Goal: Transaction & Acquisition: Purchase product/service

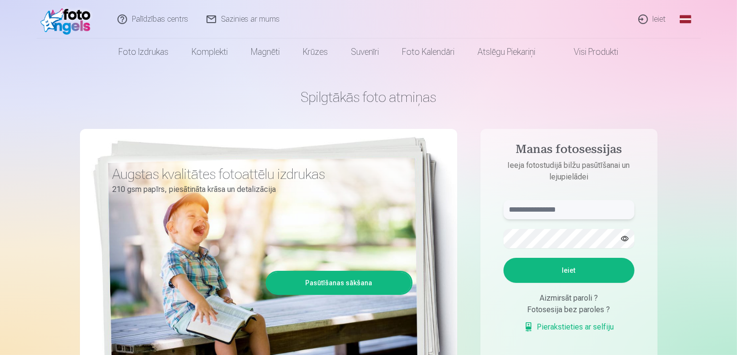
click at [581, 215] on input "text" at bounding box center [569, 209] width 131 height 19
type input "**********"
click at [574, 248] on form "**********" at bounding box center [569, 271] width 150 height 143
click at [511, 273] on button "Ieiet" at bounding box center [569, 270] width 131 height 25
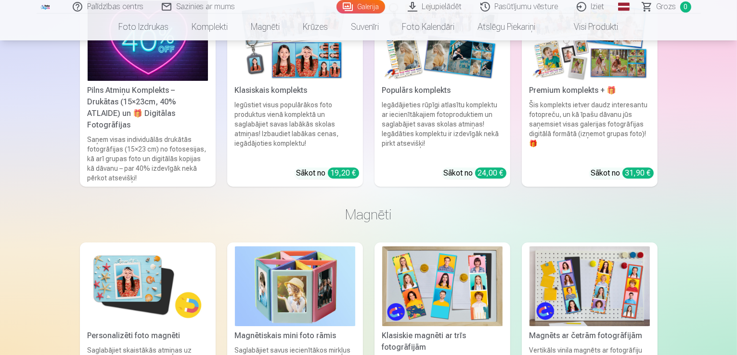
scroll to position [2841, 0]
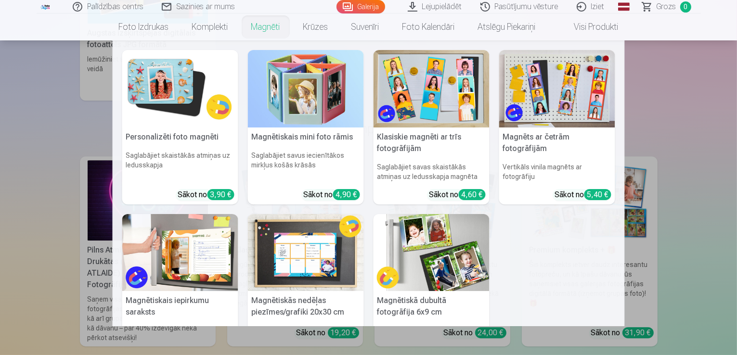
click at [247, 27] on link "Magnēti" at bounding box center [266, 26] width 52 height 27
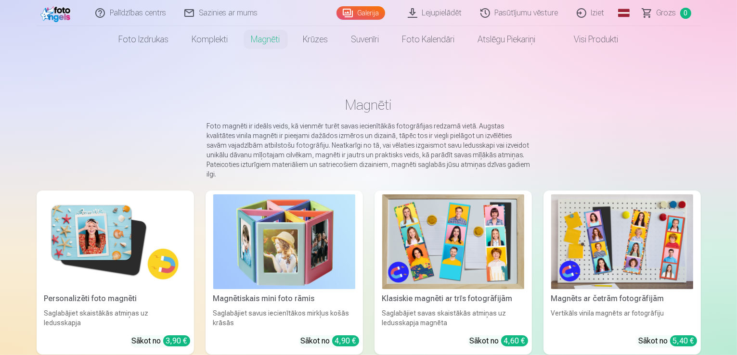
scroll to position [96, 0]
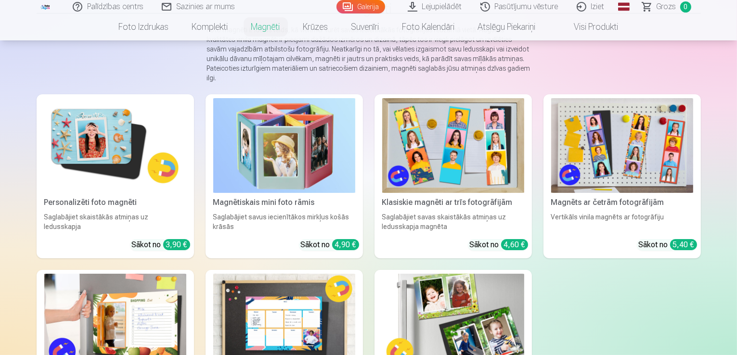
click at [94, 125] on img at bounding box center [115, 145] width 142 height 95
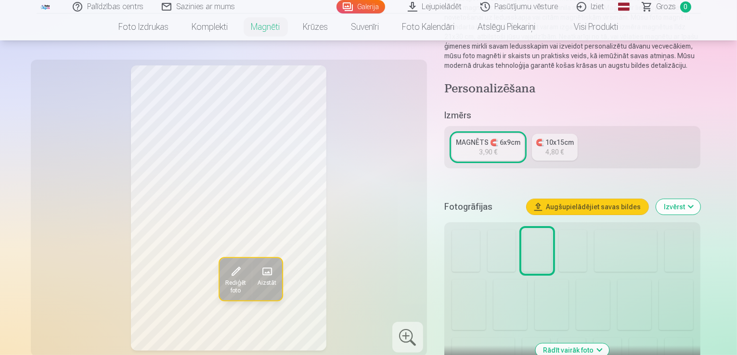
scroll to position [144, 0]
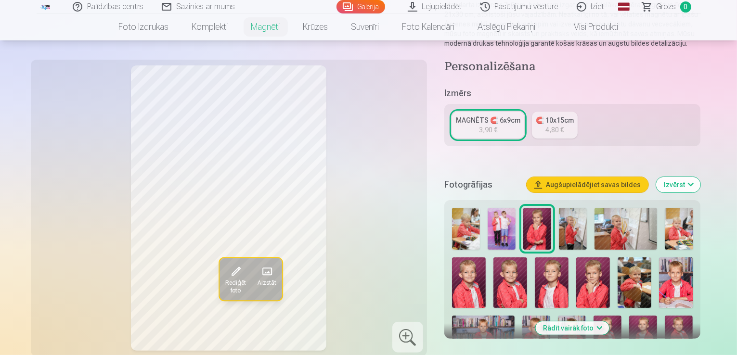
click at [486, 258] on img at bounding box center [469, 283] width 34 height 51
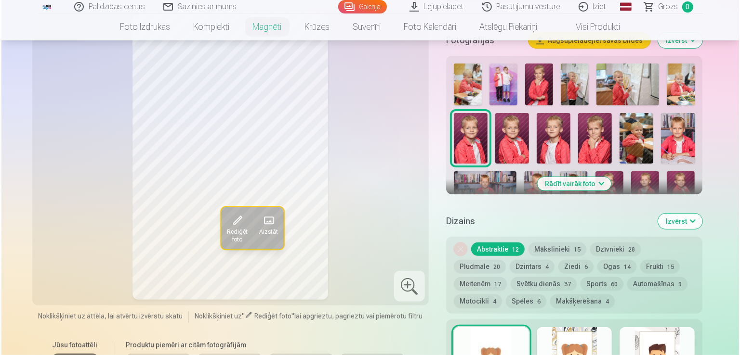
scroll to position [481, 0]
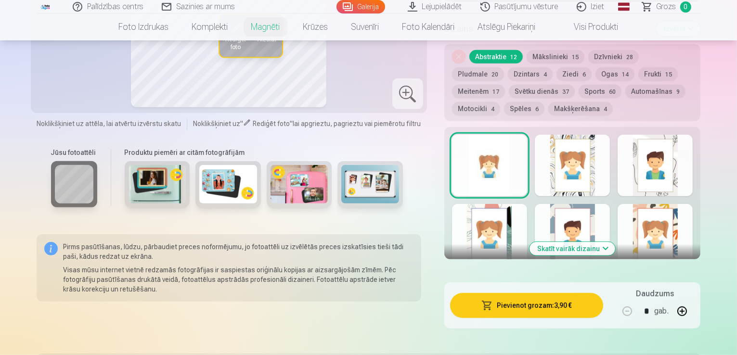
click at [694, 300] on button "button" at bounding box center [682, 311] width 23 height 23
click at [639, 304] on button "button" at bounding box center [627, 311] width 23 height 23
click at [694, 303] on button "button" at bounding box center [682, 311] width 23 height 23
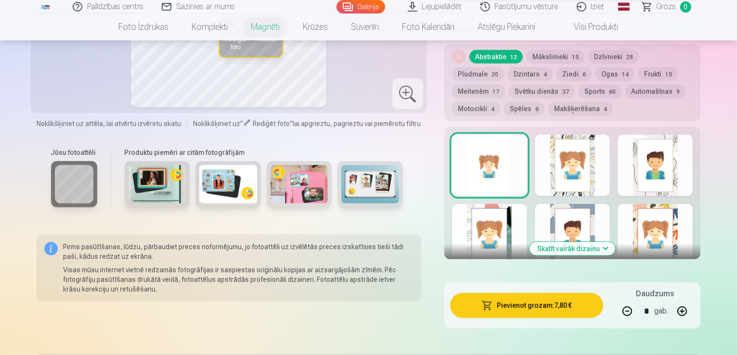
click at [694, 303] on button "button" at bounding box center [682, 311] width 23 height 23
click at [639, 302] on button "button" at bounding box center [627, 311] width 23 height 23
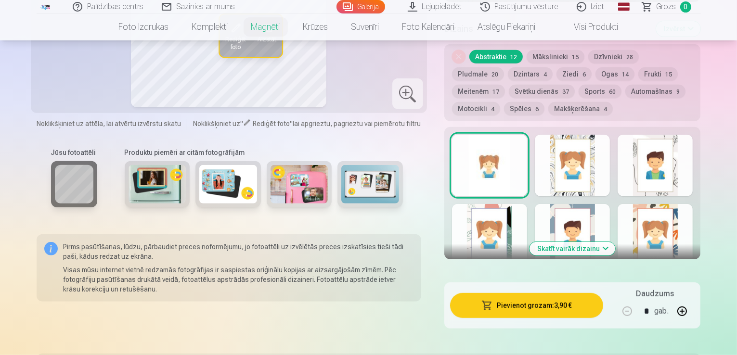
click at [694, 301] on button "button" at bounding box center [682, 311] width 23 height 23
type input "*"
click at [563, 295] on button "Pievienot grozam : 15,60 €" at bounding box center [527, 305] width 154 height 25
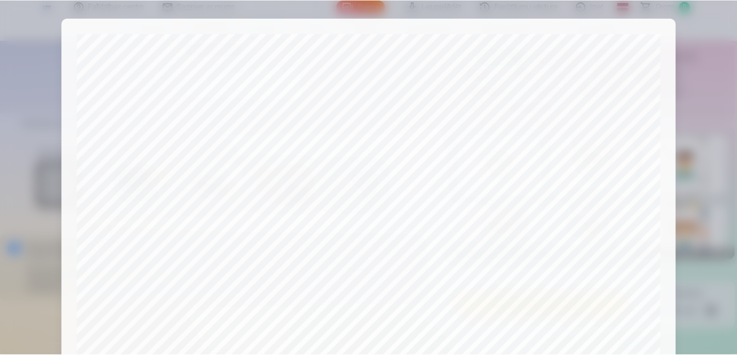
scroll to position [242, 0]
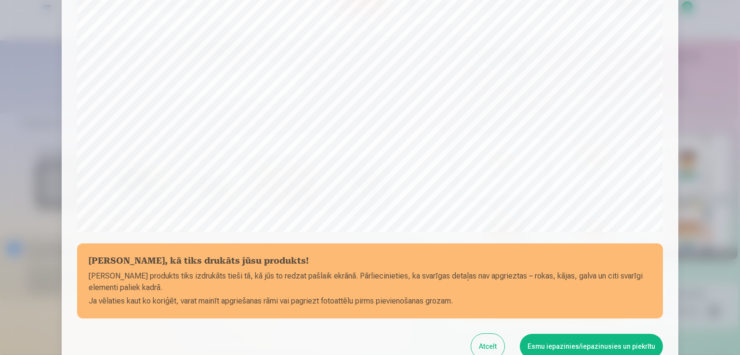
click at [610, 349] on button "Esmu iepazinies/iepazinusies un piekrītu" at bounding box center [591, 346] width 143 height 25
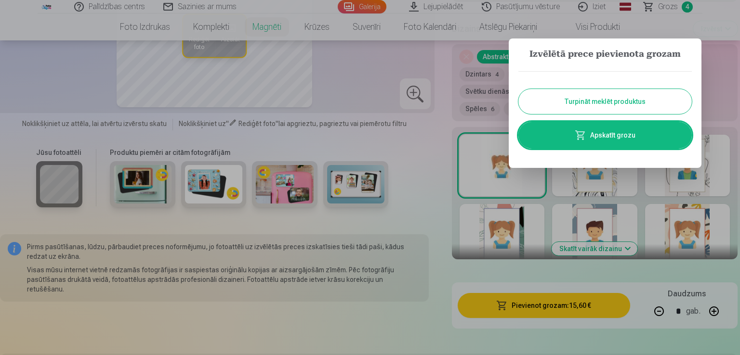
click at [620, 108] on button "Turpināt meklēt produktus" at bounding box center [604, 101] width 173 height 25
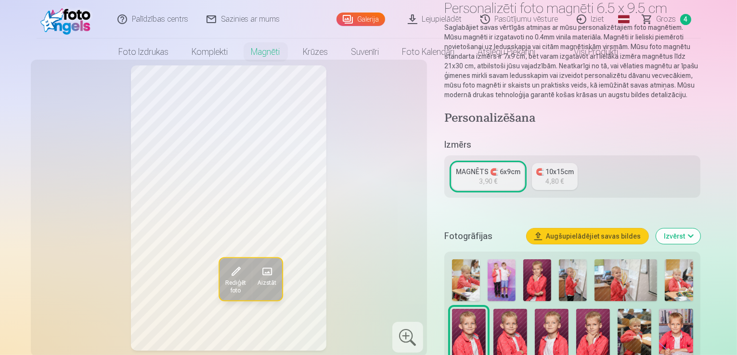
scroll to position [0, 0]
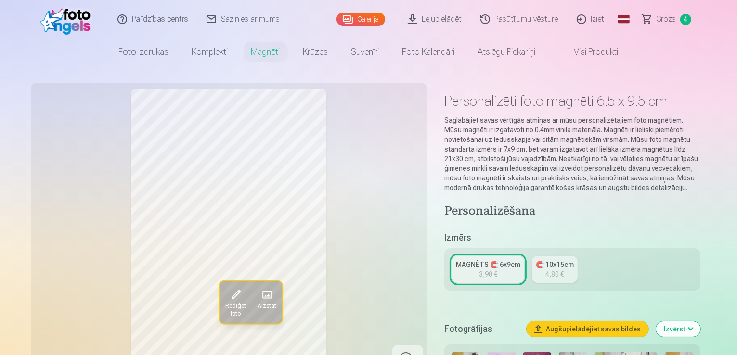
click at [607, 51] on link "Visi produkti" at bounding box center [588, 52] width 83 height 27
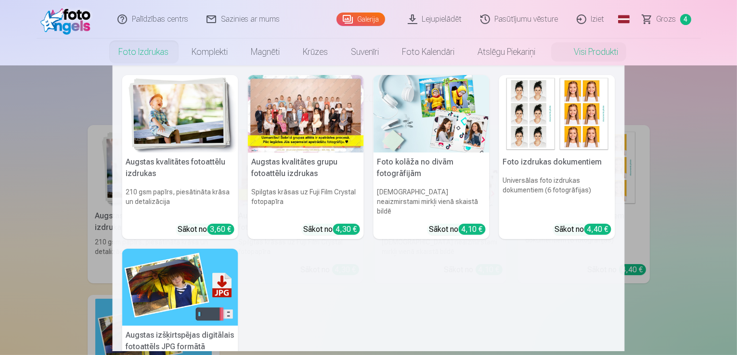
click at [155, 52] on link "Foto izdrukas" at bounding box center [143, 52] width 73 height 27
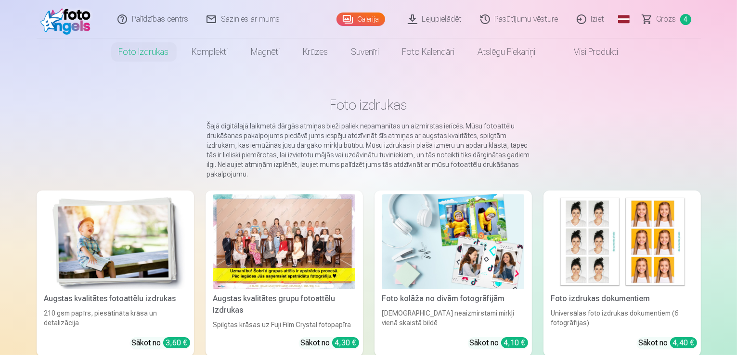
click at [519, 19] on link "Pasūtījumu vēsture" at bounding box center [520, 19] width 96 height 39
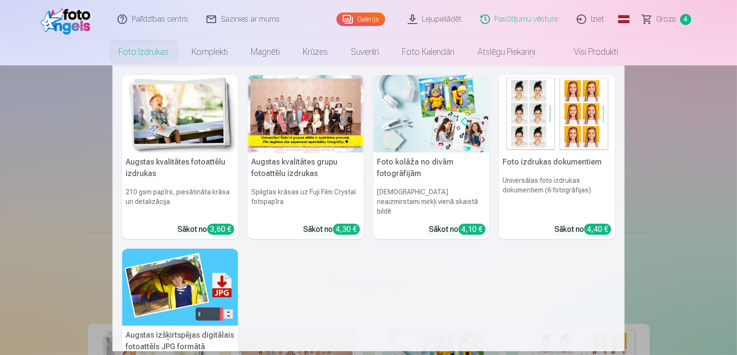
click at [157, 52] on link "Foto izdrukas" at bounding box center [143, 52] width 73 height 27
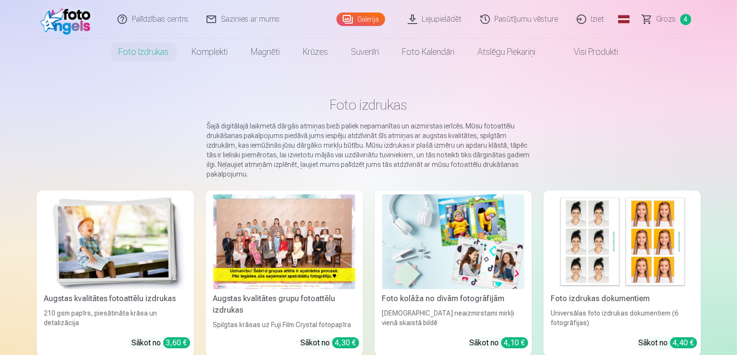
click at [367, 19] on link "Galerija" at bounding box center [361, 19] width 49 height 13
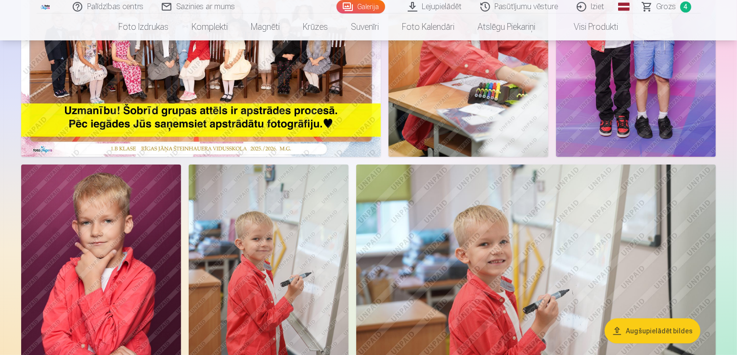
scroll to position [193, 0]
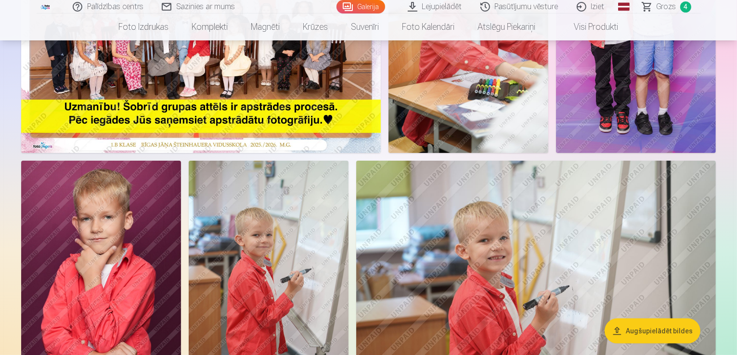
click at [660, 338] on button "Augšupielādēt bildes" at bounding box center [653, 331] width 96 height 25
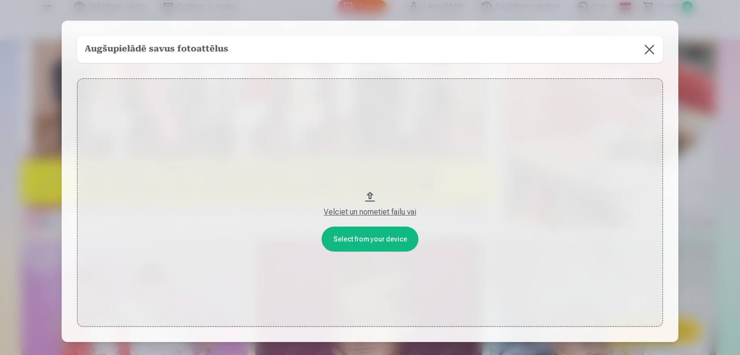
click at [649, 42] on button at bounding box center [649, 49] width 27 height 27
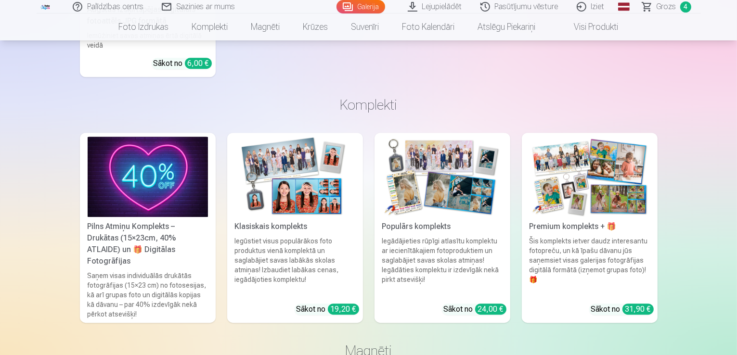
scroll to position [2744, 0]
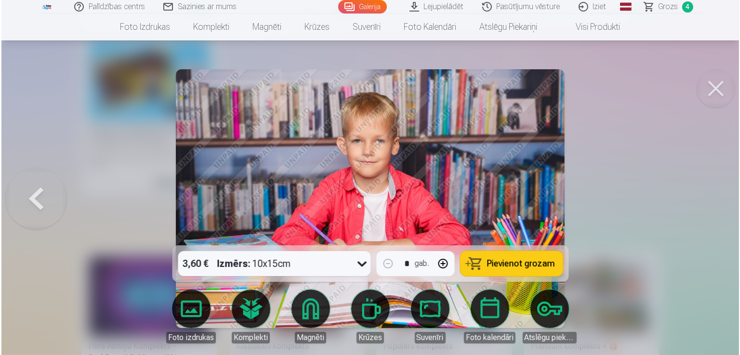
scroll to position [2752, 0]
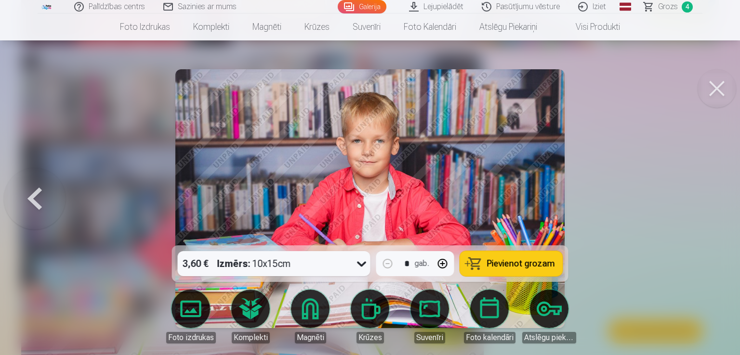
click at [440, 322] on link "Suvenīri" at bounding box center [430, 317] width 54 height 54
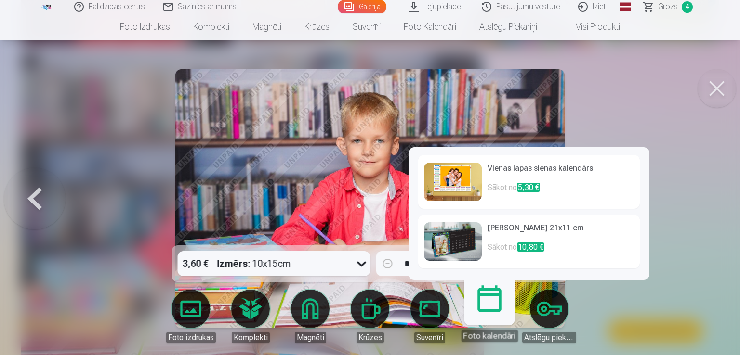
click at [423, 316] on link "Suvenīri" at bounding box center [430, 317] width 54 height 54
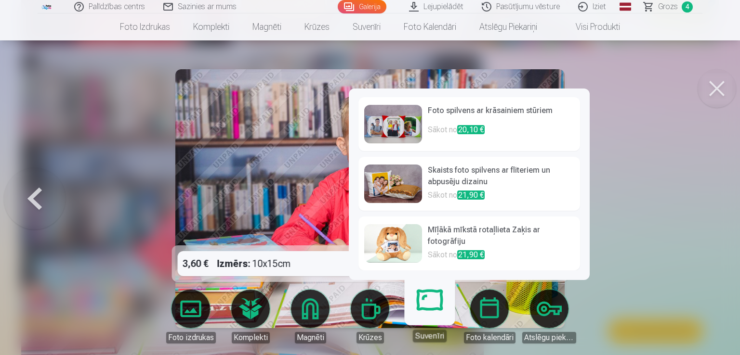
scroll to position [0, 0]
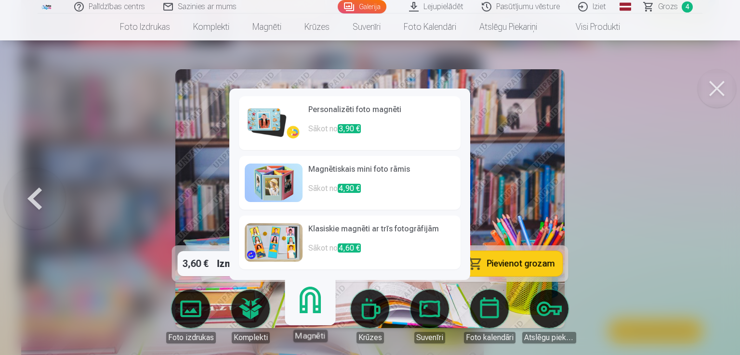
click at [308, 314] on link "Magnēti" at bounding box center [309, 312] width 59 height 59
click at [326, 240] on h6 "Klasiskie magnēti ar trīs fotogrāfijām" at bounding box center [381, 232] width 146 height 19
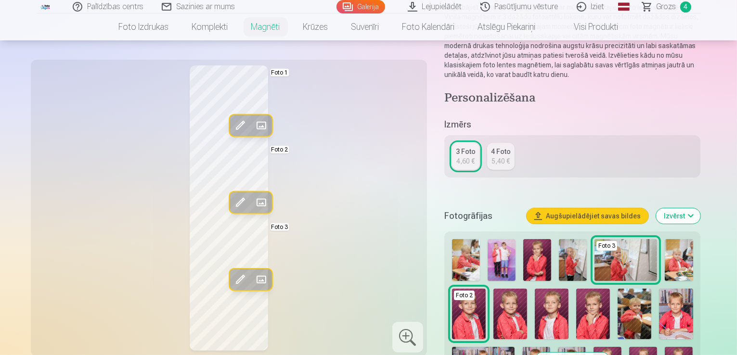
scroll to position [96, 0]
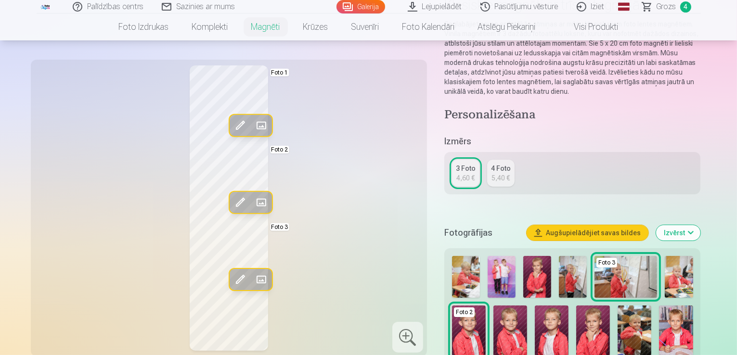
click at [486, 306] on img at bounding box center [469, 331] width 34 height 51
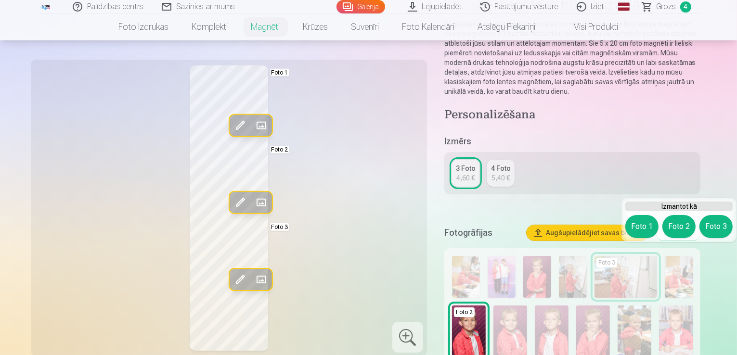
click at [486, 306] on img at bounding box center [469, 331] width 34 height 51
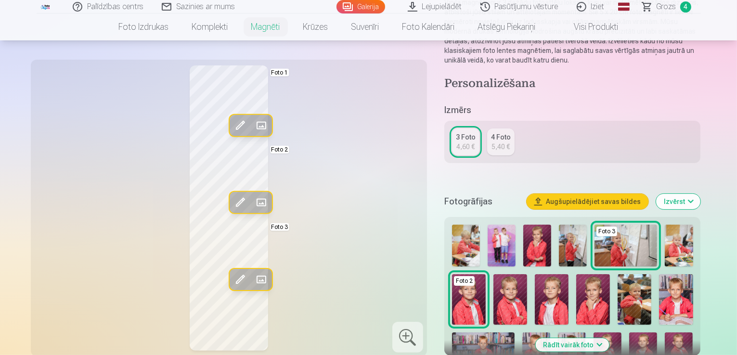
scroll to position [144, 0]
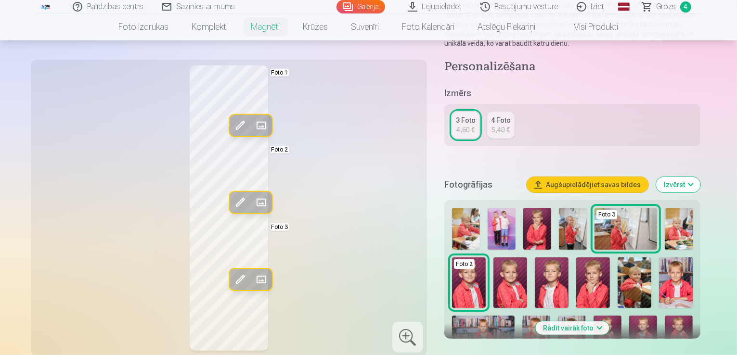
click at [618, 266] on img at bounding box center [635, 283] width 34 height 51
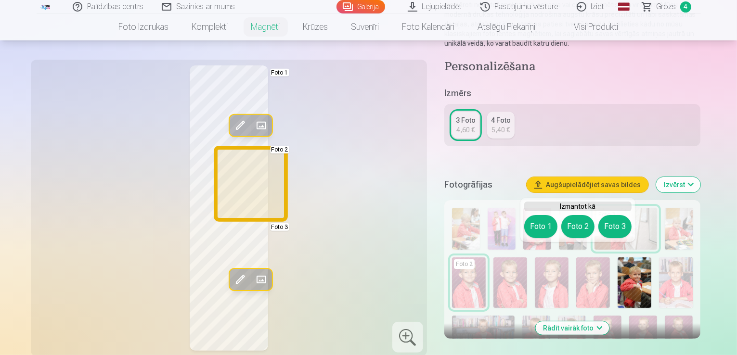
click at [585, 230] on button "Foto 2" at bounding box center [577, 226] width 33 height 23
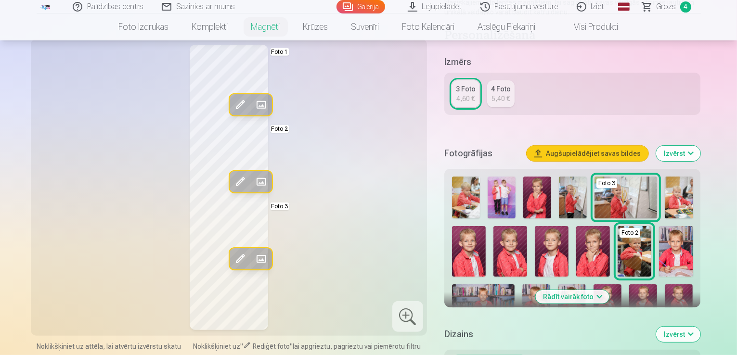
scroll to position [193, 0]
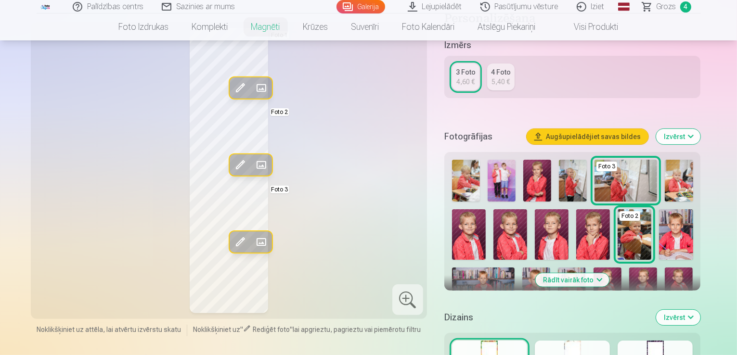
click at [543, 178] on img at bounding box center [537, 181] width 28 height 42
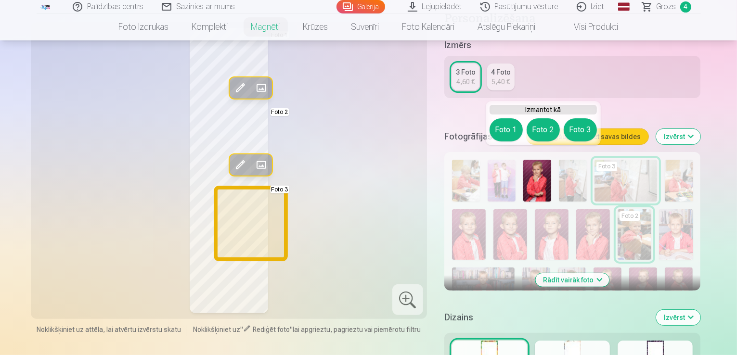
click at [583, 130] on button "Foto 3" at bounding box center [580, 129] width 33 height 23
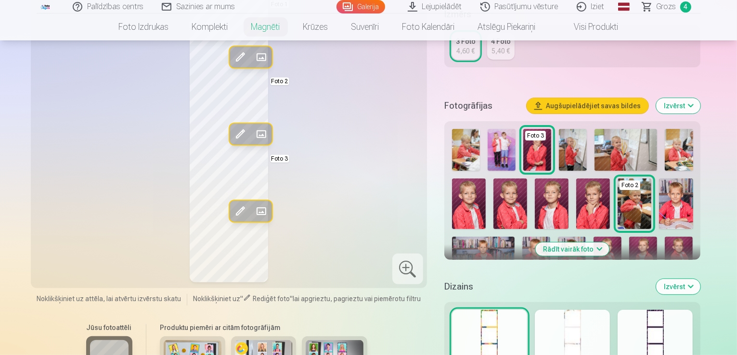
scroll to position [241, 0]
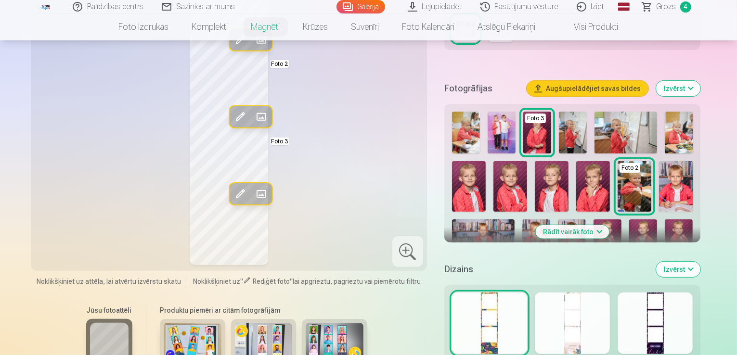
click at [510, 269] on img at bounding box center [481, 288] width 58 height 39
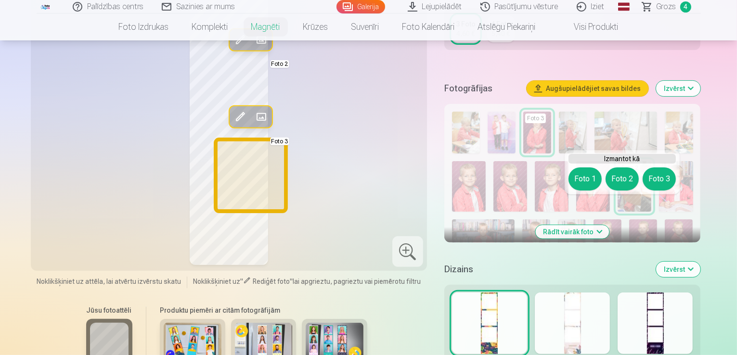
click at [655, 177] on button "Foto 3" at bounding box center [659, 179] width 33 height 23
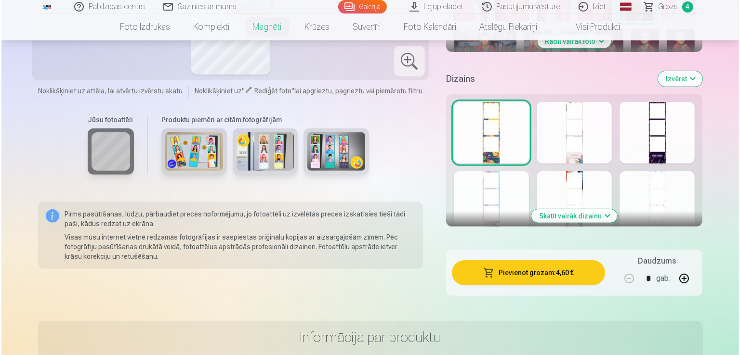
scroll to position [433, 0]
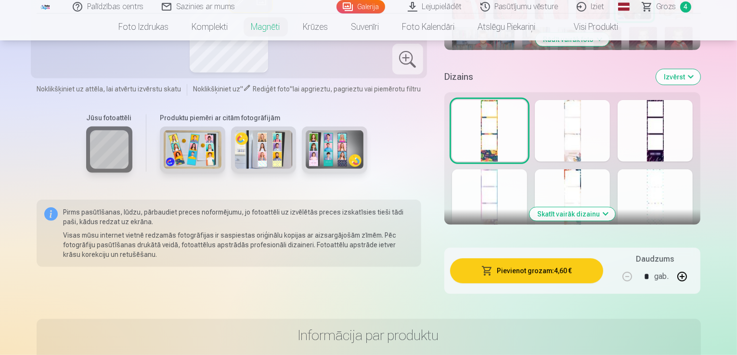
click at [515, 260] on button "Pievienot grozam : 4,60 €" at bounding box center [527, 271] width 154 height 25
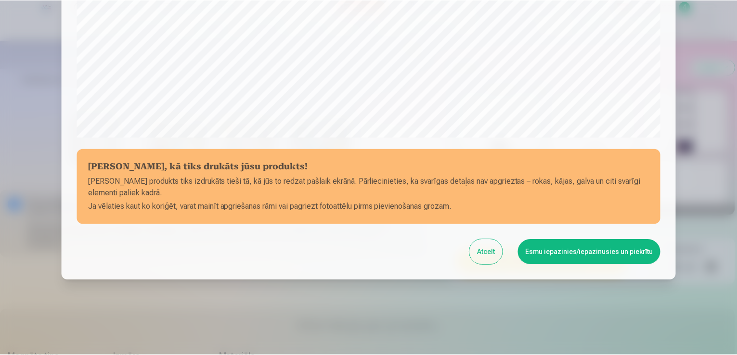
scroll to position [338, 0]
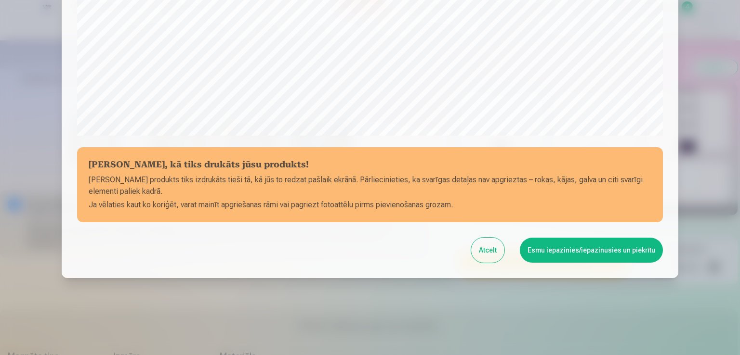
click at [499, 249] on button "Atcelt" at bounding box center [487, 250] width 33 height 25
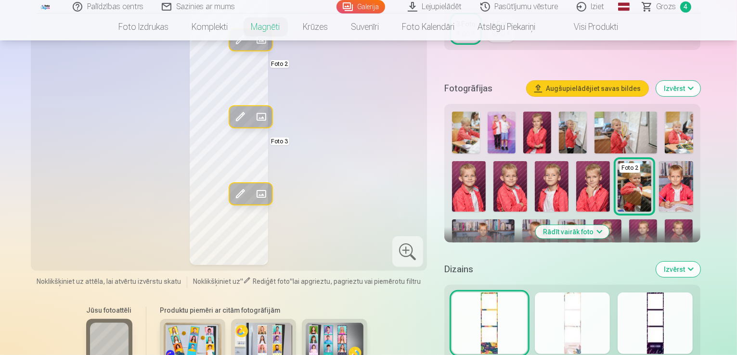
scroll to position [289, 0]
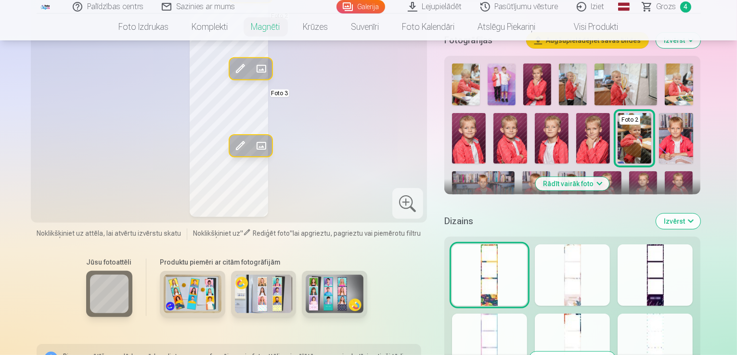
click at [678, 270] on div at bounding box center [655, 276] width 75 height 62
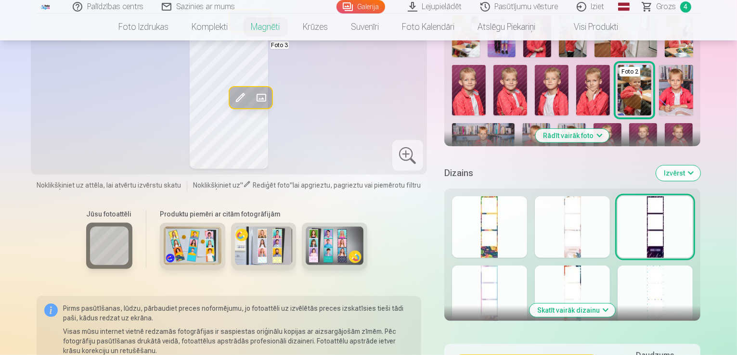
scroll to position [385, 0]
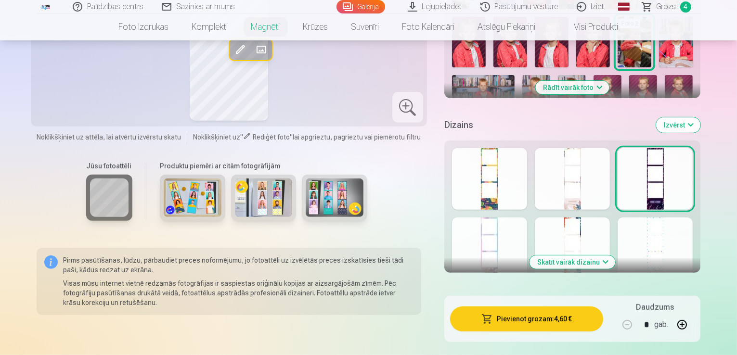
click at [691, 237] on div at bounding box center [655, 249] width 75 height 62
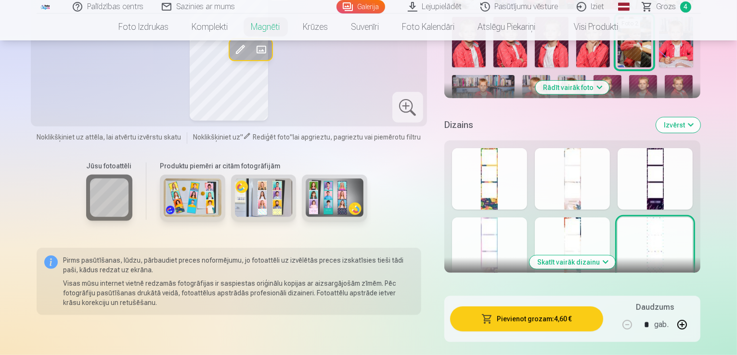
click at [582, 234] on div at bounding box center [572, 249] width 75 height 62
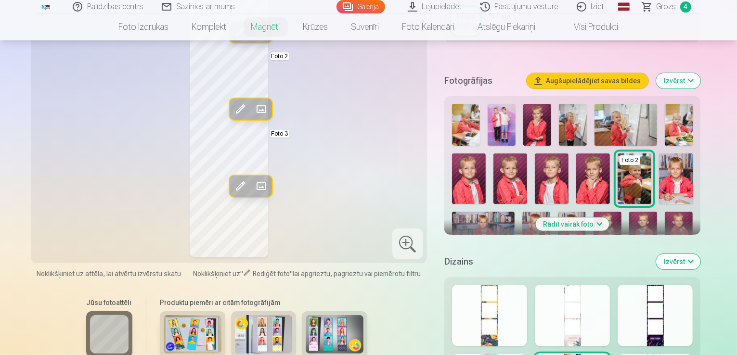
scroll to position [337, 0]
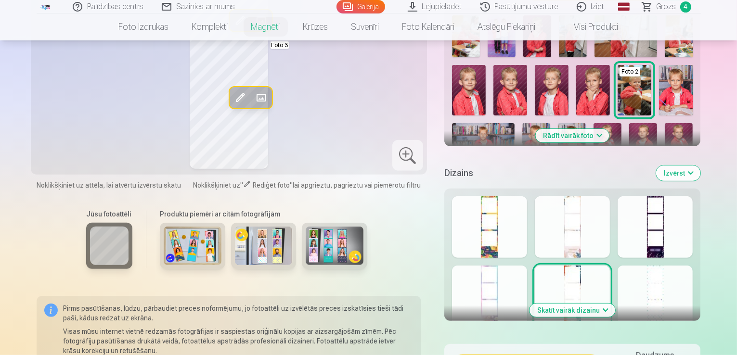
click at [597, 304] on button "Skatīt vairāk dizainu" at bounding box center [573, 310] width 86 height 13
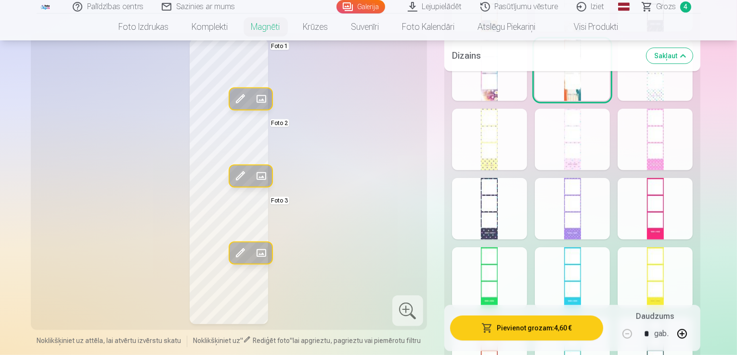
scroll to position [578, 0]
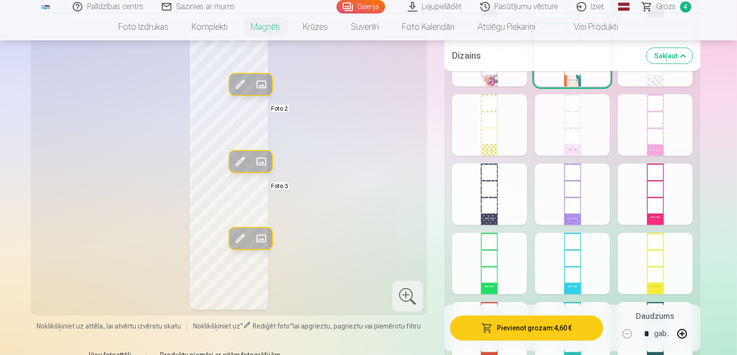
click at [499, 195] on div at bounding box center [489, 195] width 75 height 62
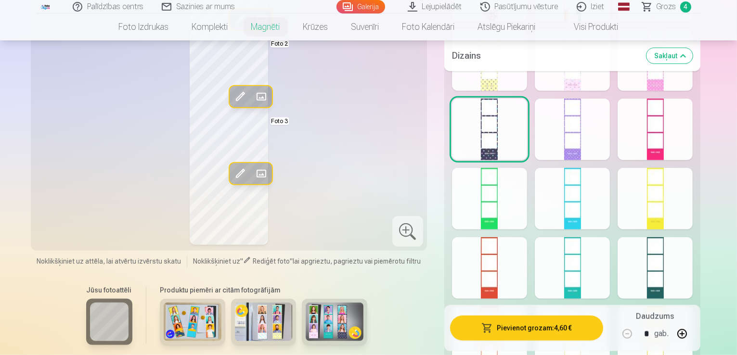
scroll to position [674, 0]
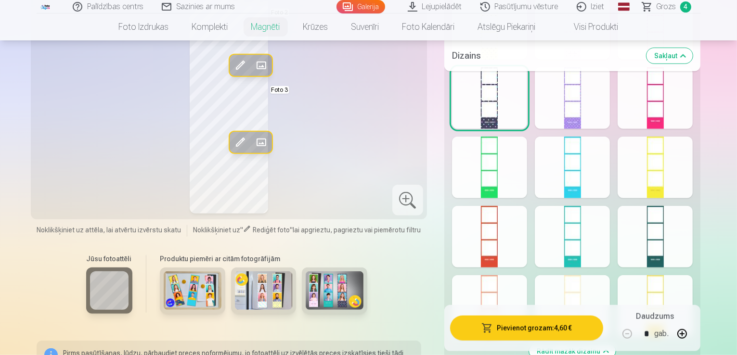
click at [686, 156] on div at bounding box center [655, 168] width 75 height 62
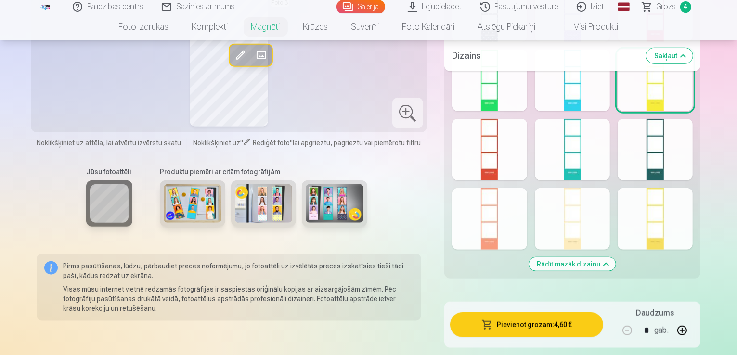
scroll to position [770, 0]
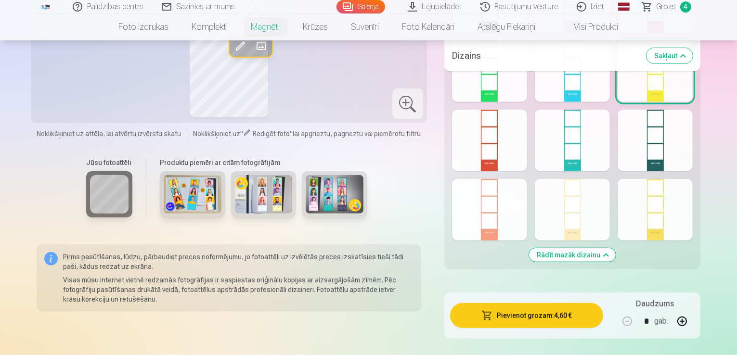
click at [691, 200] on div at bounding box center [655, 210] width 75 height 62
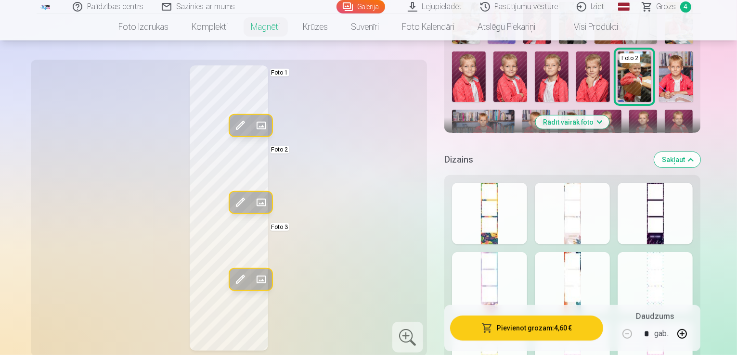
scroll to position [337, 0]
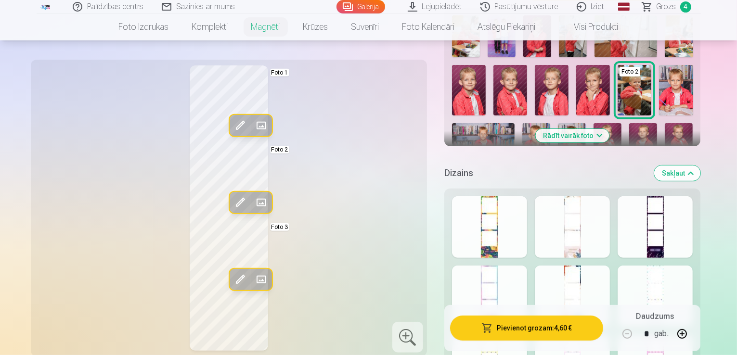
click at [693, 272] on div at bounding box center [655, 297] width 75 height 62
click at [610, 272] on div at bounding box center [572, 297] width 75 height 62
click at [527, 285] on div at bounding box center [489, 297] width 75 height 62
click at [517, 245] on div at bounding box center [489, 227] width 75 height 62
click at [578, 227] on div at bounding box center [572, 227] width 75 height 62
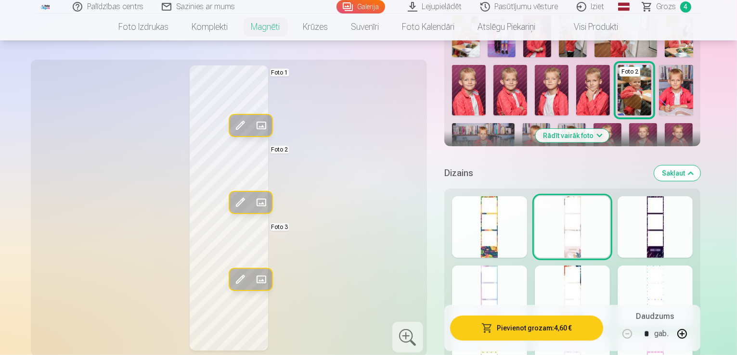
click at [693, 211] on div at bounding box center [655, 227] width 75 height 62
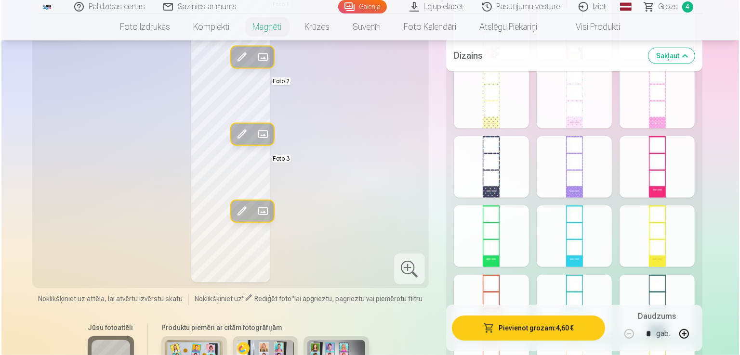
scroll to position [722, 0]
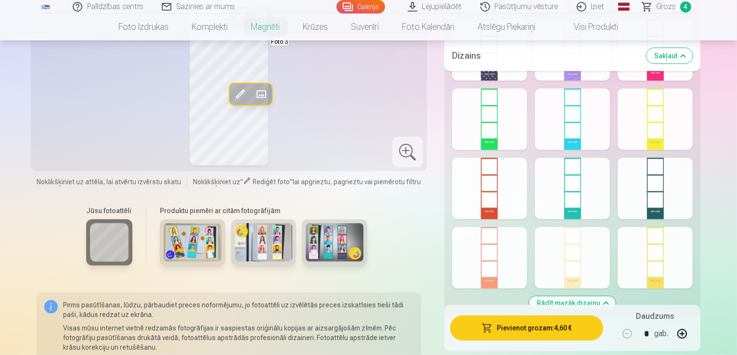
click at [513, 197] on div at bounding box center [489, 189] width 75 height 62
click at [693, 243] on div at bounding box center [655, 258] width 75 height 62
click at [609, 246] on div at bounding box center [572, 258] width 75 height 62
click at [673, 239] on div at bounding box center [655, 258] width 75 height 62
click at [580, 322] on button "Pievienot grozam : 4,60 €" at bounding box center [527, 328] width 154 height 25
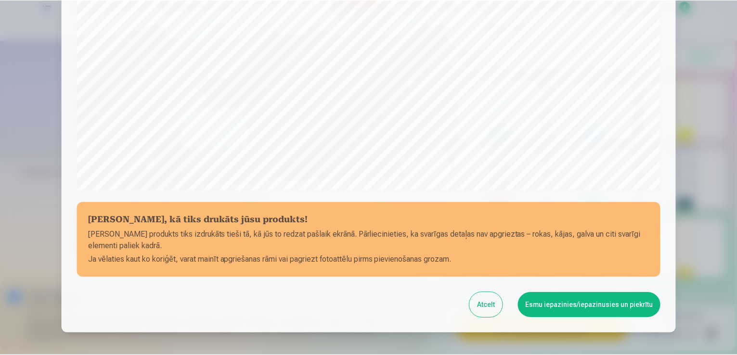
scroll to position [338, 0]
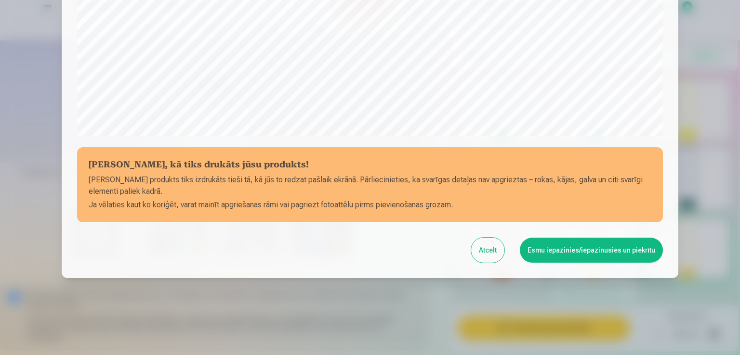
click at [598, 255] on button "Esmu iepazinies/iepazinusies un piekrītu" at bounding box center [591, 250] width 143 height 25
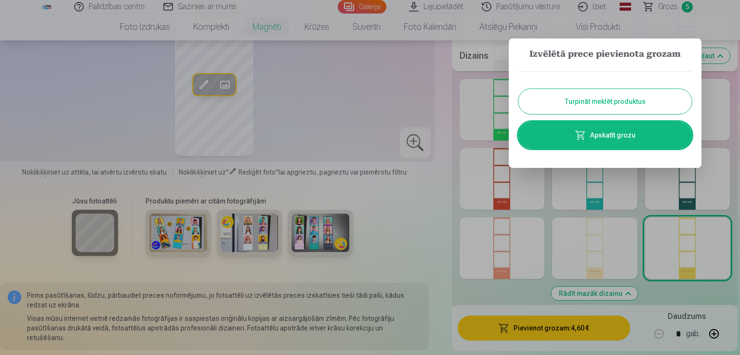
click at [623, 99] on button "Turpināt meklēt produktus" at bounding box center [604, 101] width 173 height 25
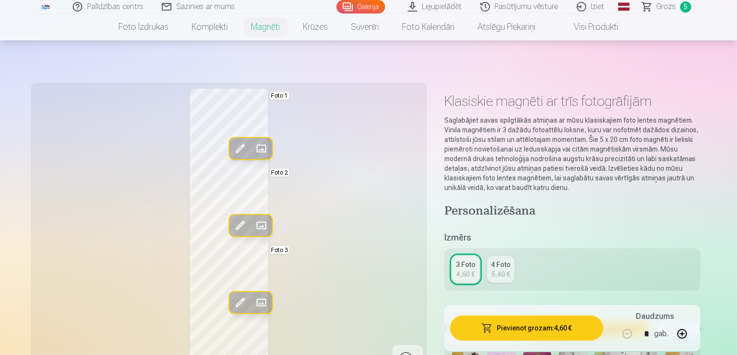
scroll to position [0, 0]
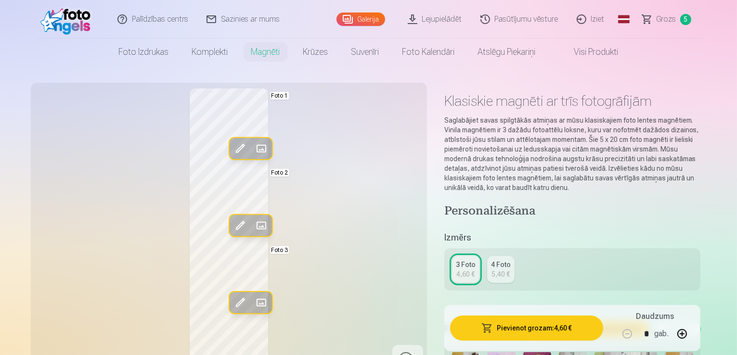
click at [655, 25] on link "Grozs 5" at bounding box center [667, 19] width 67 height 39
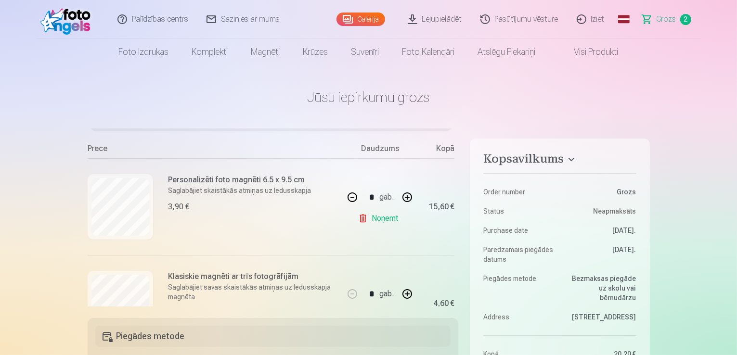
scroll to position [135, 0]
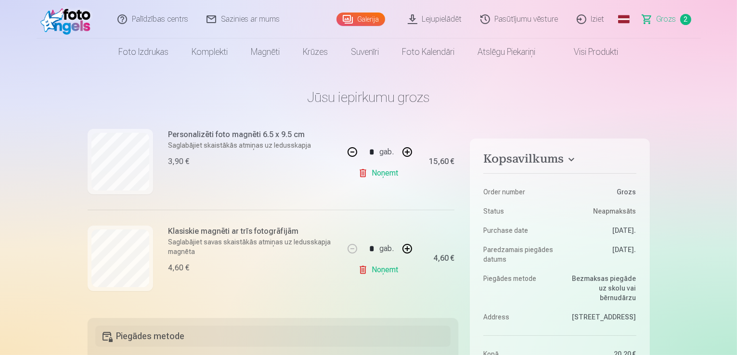
click at [176, 54] on li "Foto izdrukas Augstas kvalitātes fotoattēlu izdrukas 210 gsm papīrs, piesātināt…" at bounding box center [143, 52] width 73 height 27
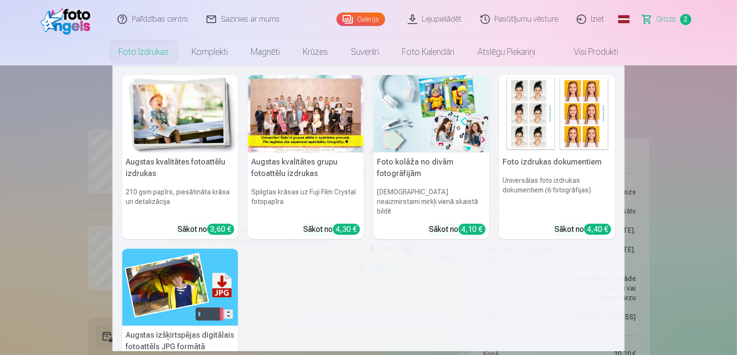
click at [155, 54] on link "Foto izdrukas" at bounding box center [143, 52] width 73 height 27
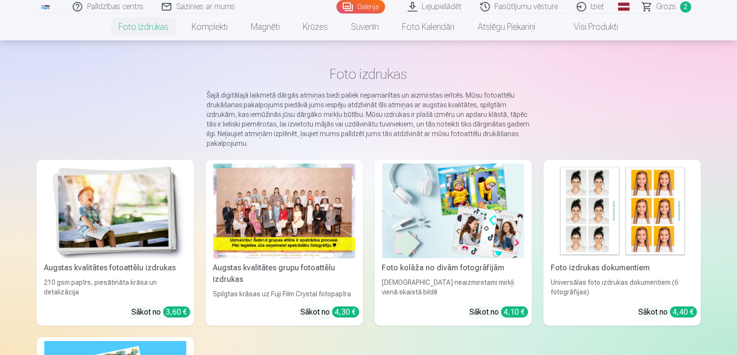
scroll to position [48, 0]
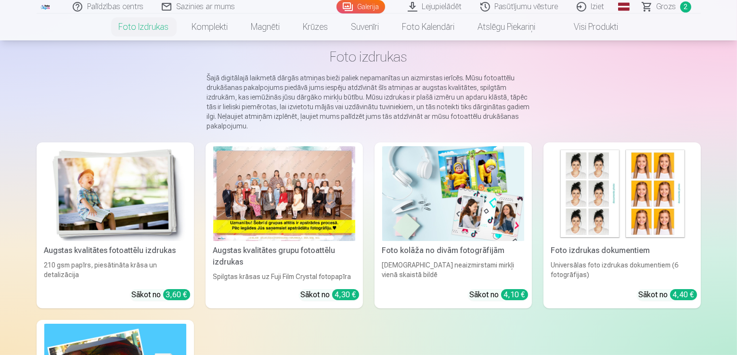
click at [646, 202] on img at bounding box center [622, 193] width 142 height 95
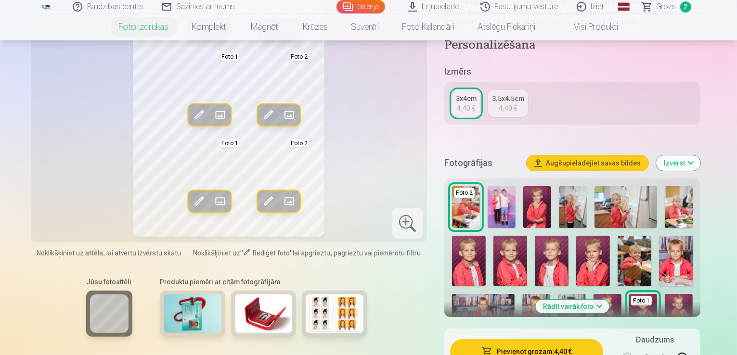
scroll to position [144, 0]
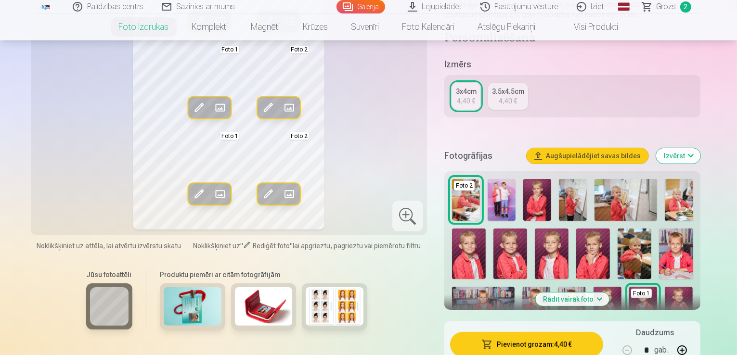
click at [486, 229] on img at bounding box center [469, 254] width 34 height 51
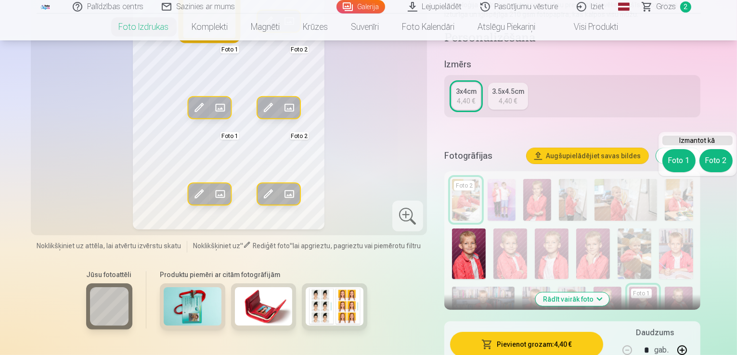
click at [675, 164] on button "Foto 1" at bounding box center [679, 160] width 33 height 23
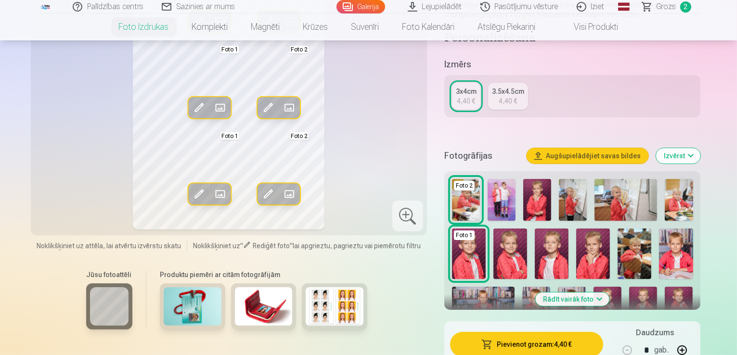
click at [558, 293] on img at bounding box center [572, 308] width 28 height 42
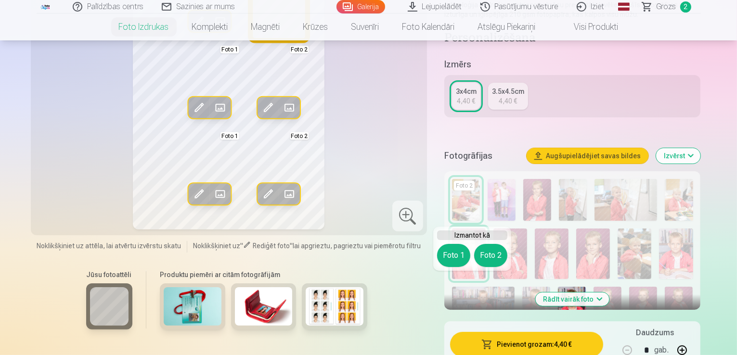
click at [499, 254] on button "Foto 2" at bounding box center [490, 255] width 33 height 23
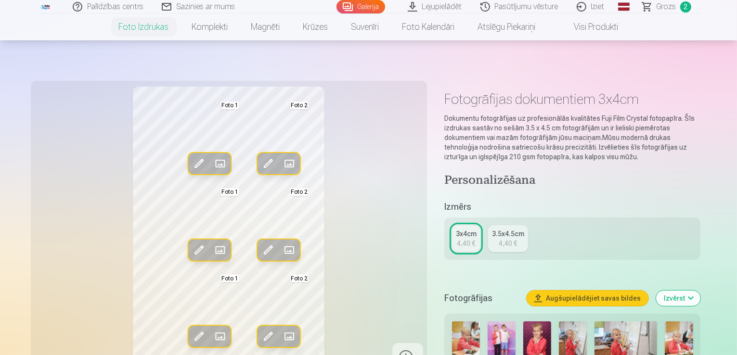
scroll to position [0, 0]
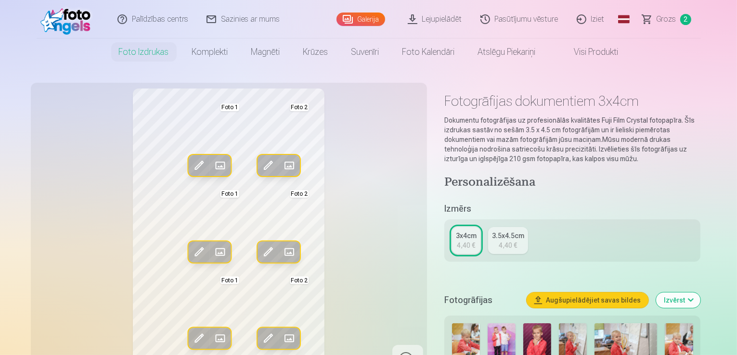
click at [251, 21] on link "Sazinies ar mums" at bounding box center [243, 19] width 91 height 39
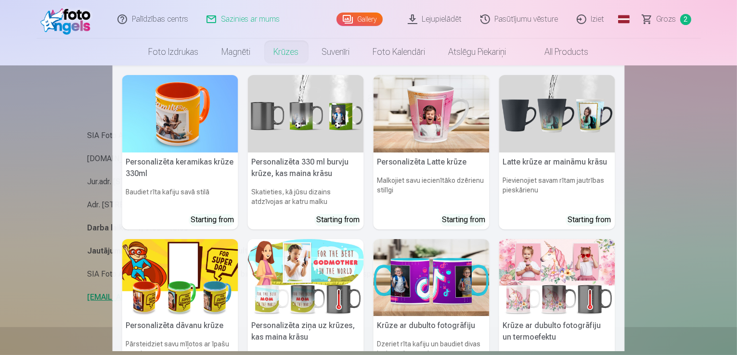
click at [23, 143] on nav "Personalizēta keramikas krūze 330ml Baudiet rīta kafiju savā stilā Starting fro…" at bounding box center [368, 208] width 737 height 286
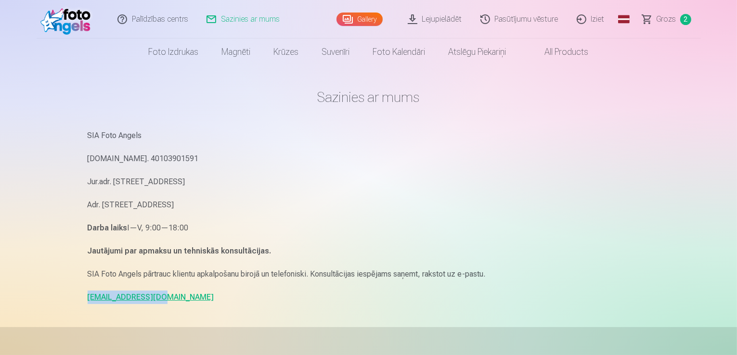
drag, startPoint x: 168, startPoint y: 298, endPoint x: 81, endPoint y: 299, distance: 86.2
click at [81, 299] on div "Sazinies ar mums SIA Foto Angels [DOMAIN_NAME]. 40103901591 Jur.adr. [STREET_AD…" at bounding box center [369, 296] width 578 height 592
copy link "[EMAIL_ADDRESS][DOMAIN_NAME]"
